Goal: Check status: Check status

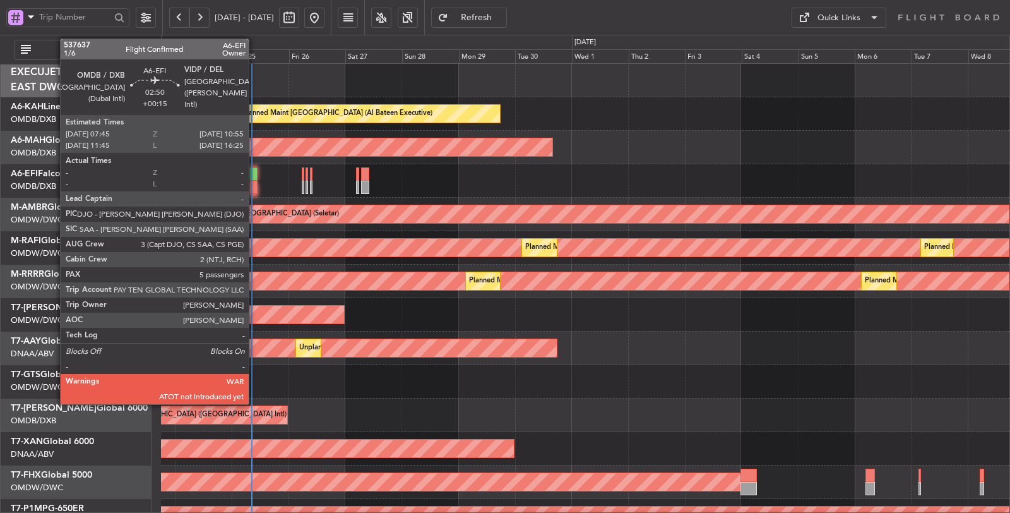
click at [255, 186] on div at bounding box center [254, 187] width 8 height 13
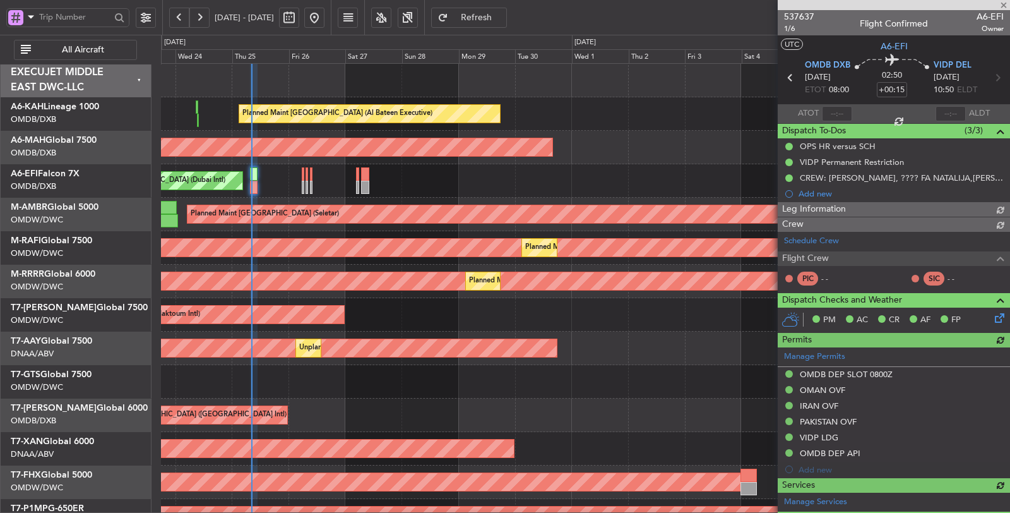
type input "[PERSON_NAME] (ANI)"
type input "7352"
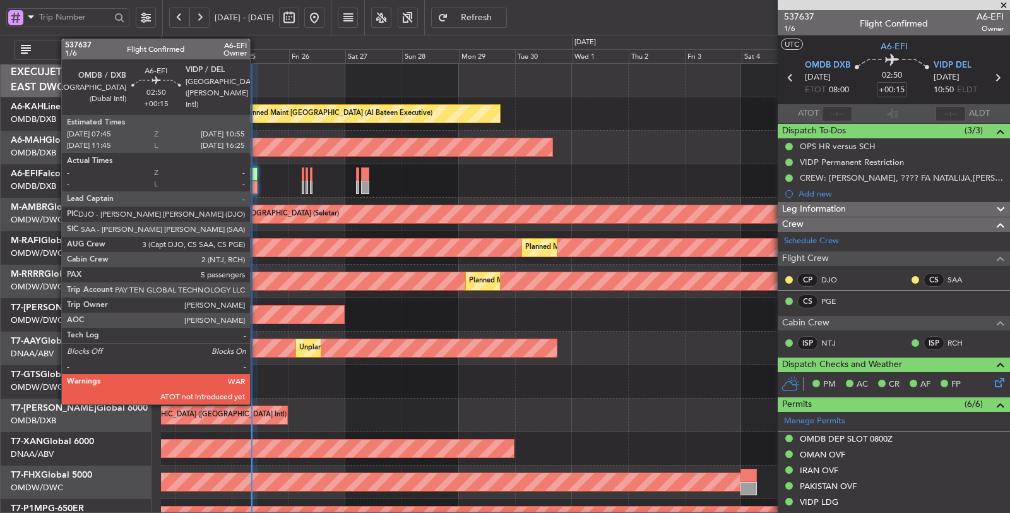
click at [256, 187] on div at bounding box center [254, 187] width 8 height 13
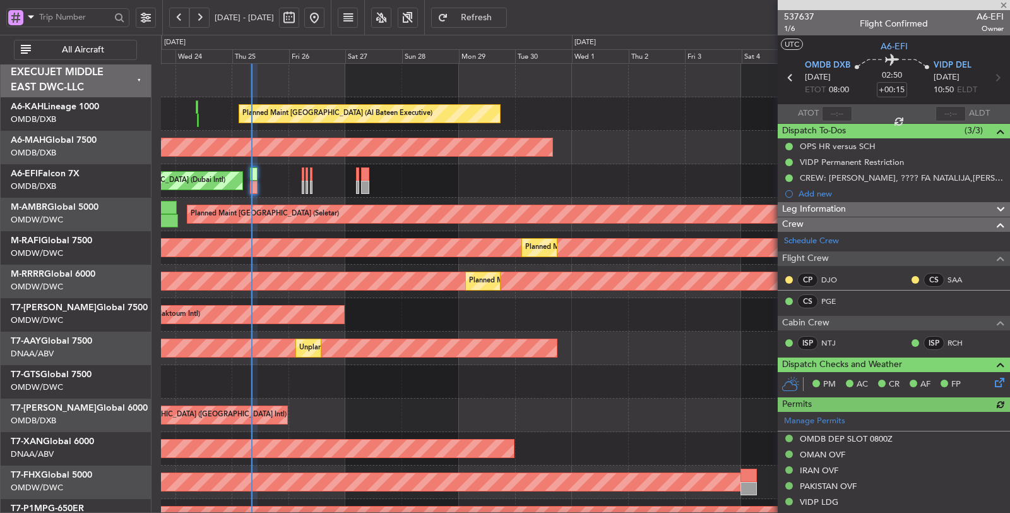
type input "[PERSON_NAME] (ANI)"
type input "7352"
type input "[PERSON_NAME] (ANI)"
type input "7352"
type input "[PERSON_NAME] (ANI)"
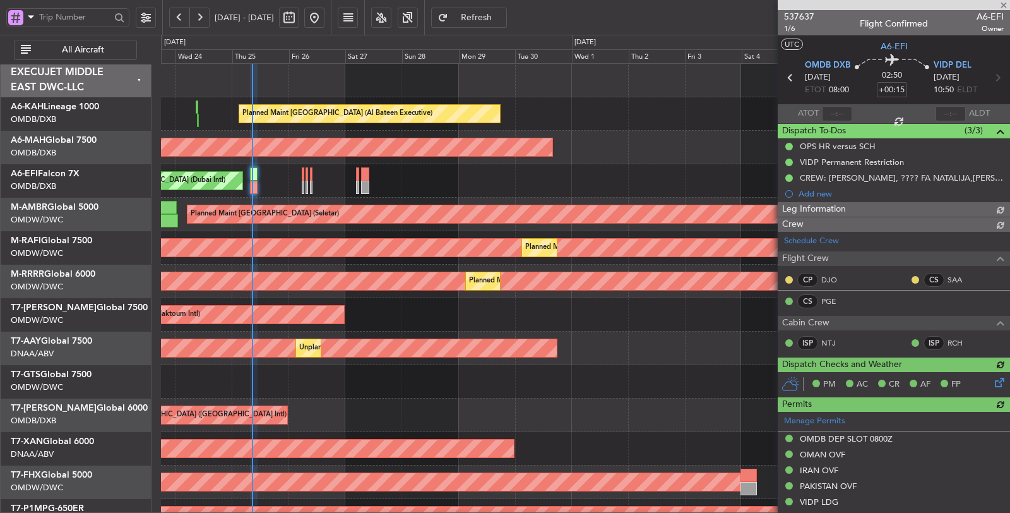
type input "7352"
type input "08:09"
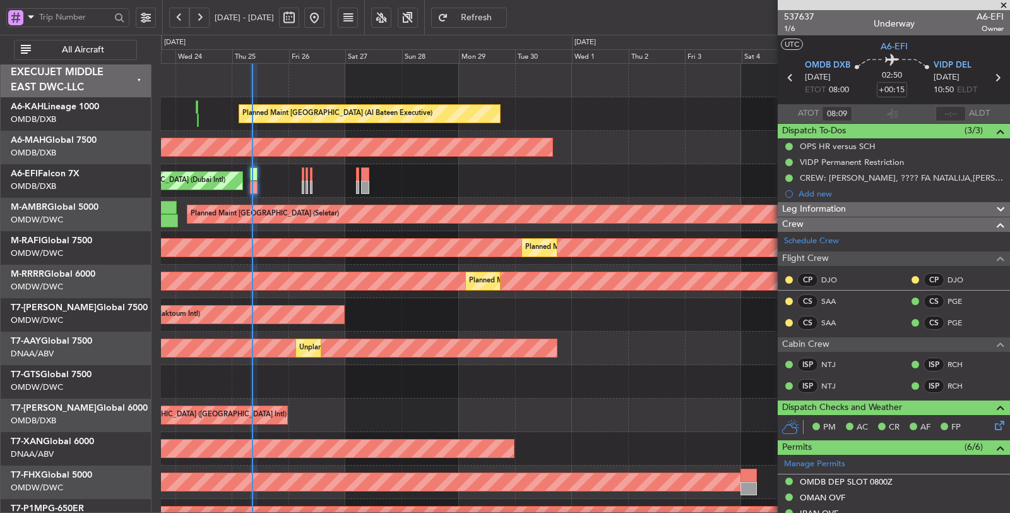
type input "[PERSON_NAME] (ANI)"
type input "7352"
type input "[PERSON_NAME] (ANI)"
type input "7352"
